Goal: Task Accomplishment & Management: Manage account settings

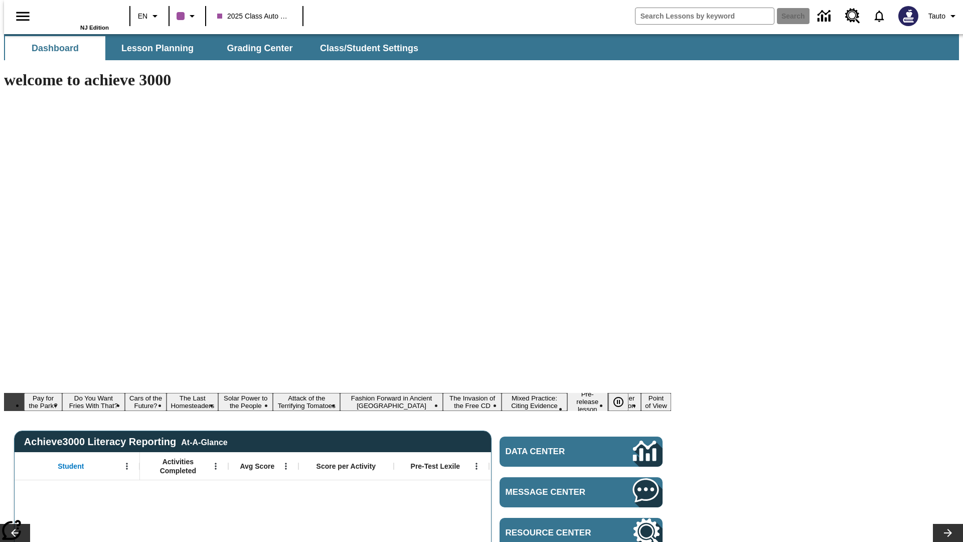
type input "-1"
click at [364, 48] on span "Class/Student Settings" at bounding box center [370, 49] width 98 height 12
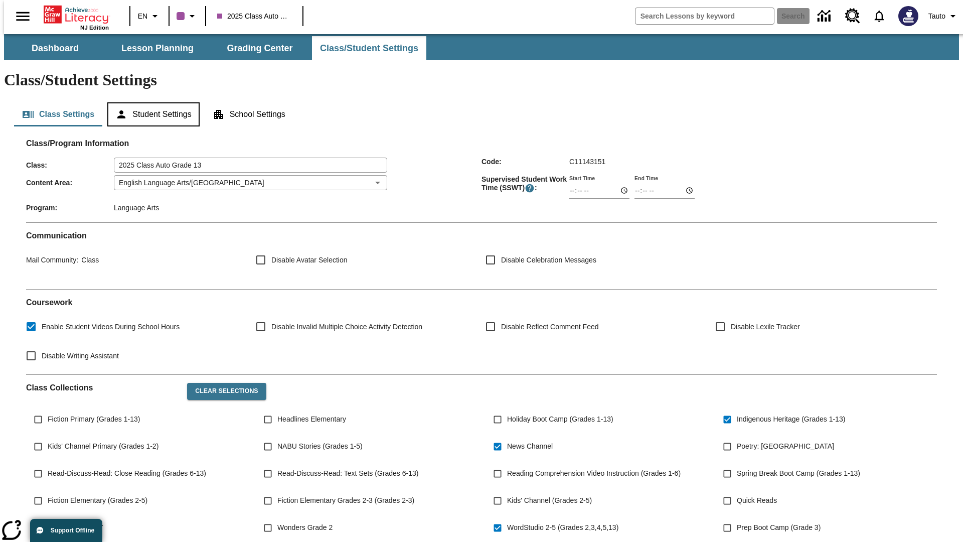
click at [151, 102] on button "Student Settings" at bounding box center [153, 114] width 92 height 24
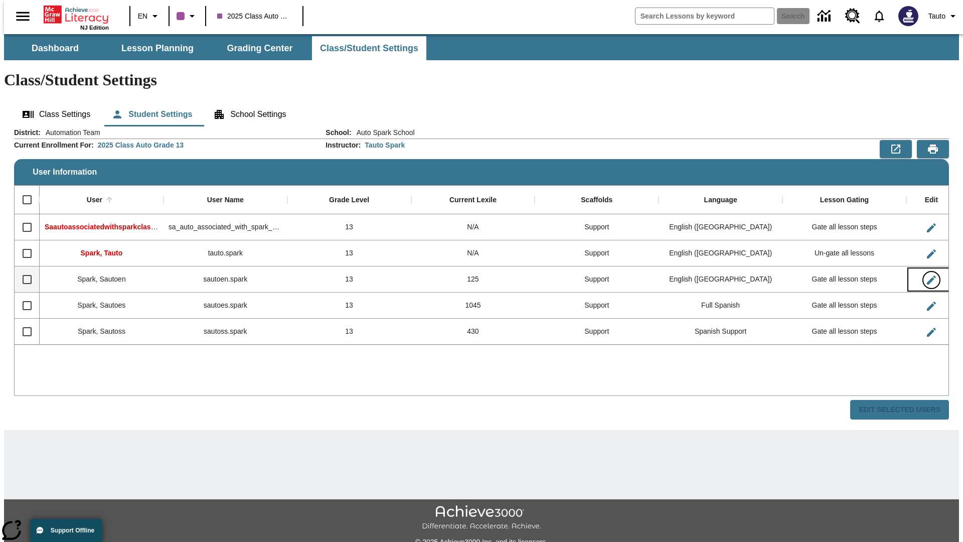
click at [927, 275] on icon "Edit User" at bounding box center [931, 279] width 9 height 9
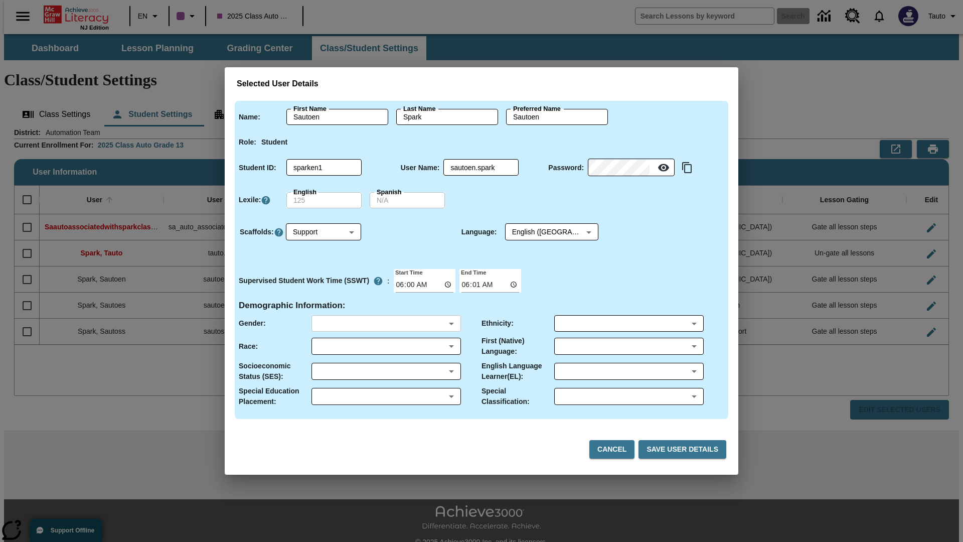
click at [386, 323] on body "Skip to main content NJ Edition EN 2025 Class Auto Grade 13 Search 0 Tauto Dash…" at bounding box center [481, 299] width 955 height 530
click at [386, 346] on body "Skip to main content NJ Edition EN 2025 Class Auto Grade 13 Search 0 Tauto Dash…" at bounding box center [481, 299] width 955 height 530
click at [386, 371] on body "Skip to main content NJ Edition EN 2025 Class Auto Grade 13 Search 0 Tauto Dash…" at bounding box center [481, 299] width 955 height 530
click at [386, 396] on body "Skip to main content NJ Edition EN 2025 Class Auto Grade 13 Search 0 Tauto Dash…" at bounding box center [481, 299] width 955 height 530
click at [629, 323] on body "Skip to main content NJ Edition EN 2025 Class Auto Grade 13 Search 0 Tauto Dash…" at bounding box center [481, 299] width 955 height 530
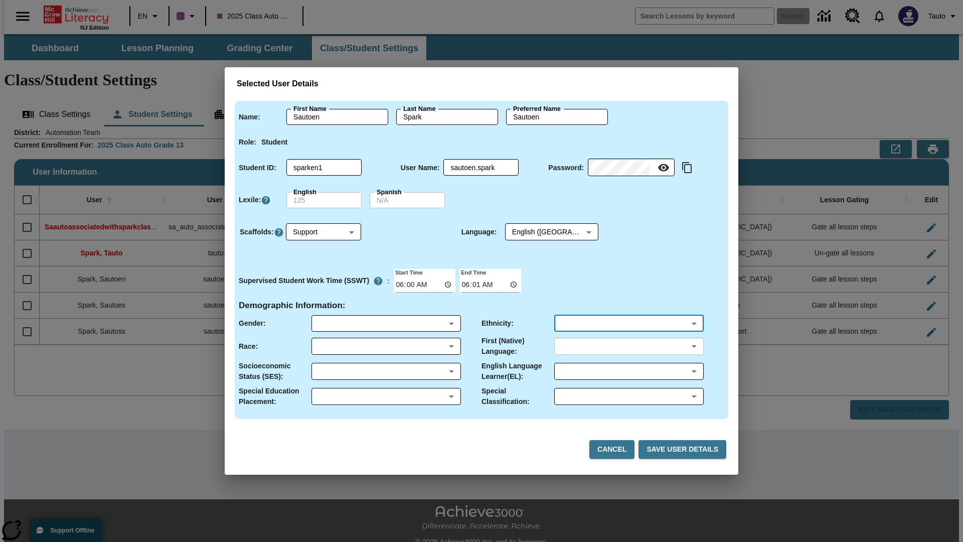
click at [629, 346] on body "Skip to main content NJ Edition EN 2025 Class Auto Grade 13 Search 0 Tauto Dash…" at bounding box center [481, 299] width 955 height 530
click at [629, 371] on body "Skip to main content NJ Edition EN 2025 Class Auto Grade 13 Search 0 Tauto Dash…" at bounding box center [481, 299] width 955 height 530
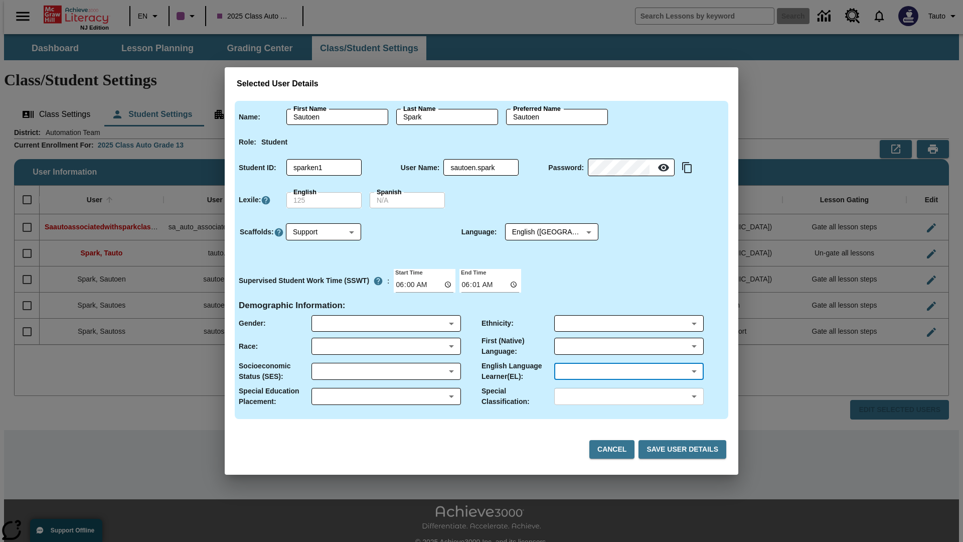
click at [629, 396] on body "Skip to main content NJ Edition EN 2025 Class Auto Grade 13 Search 0 Tauto Dash…" at bounding box center [481, 299] width 955 height 530
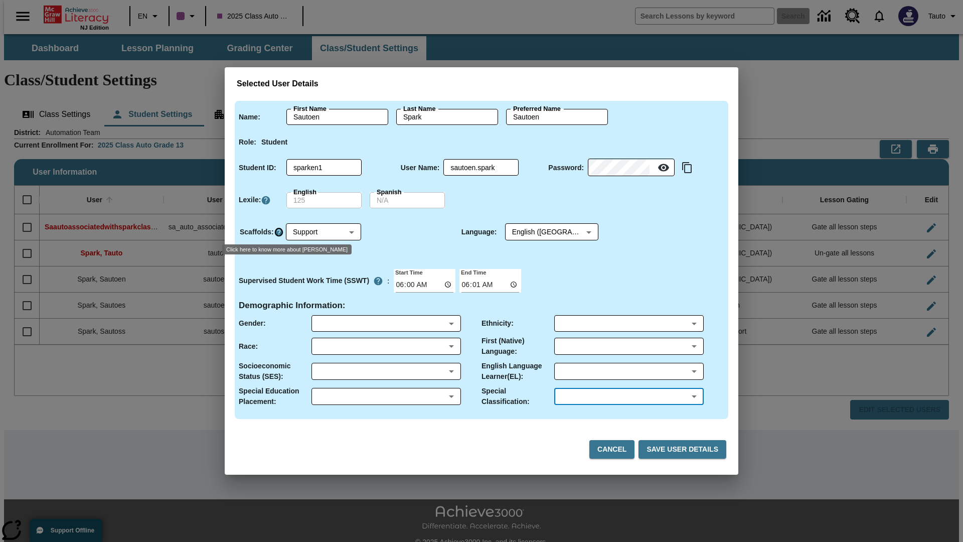
click at [278, 232] on icon "Click here to know more about Scaffolds" at bounding box center [279, 232] width 10 height 10
